Goal: Information Seeking & Learning: Learn about a topic

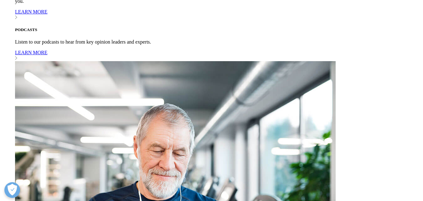
scroll to position [664, 0]
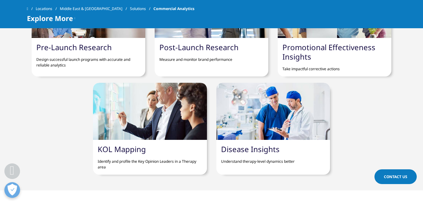
click at [131, 144] on link "KOL Mapping" at bounding box center [122, 149] width 48 height 10
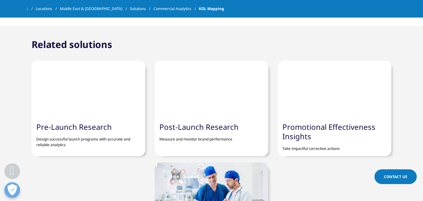
scroll to position [408, 0]
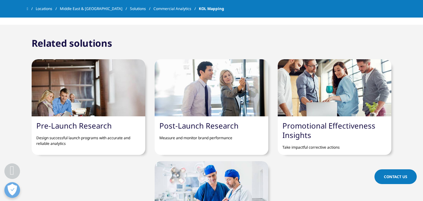
click at [302, 135] on link "Promotional Effectiveness Insights" at bounding box center [329, 130] width 93 height 20
